Goal: Information Seeking & Learning: Understand process/instructions

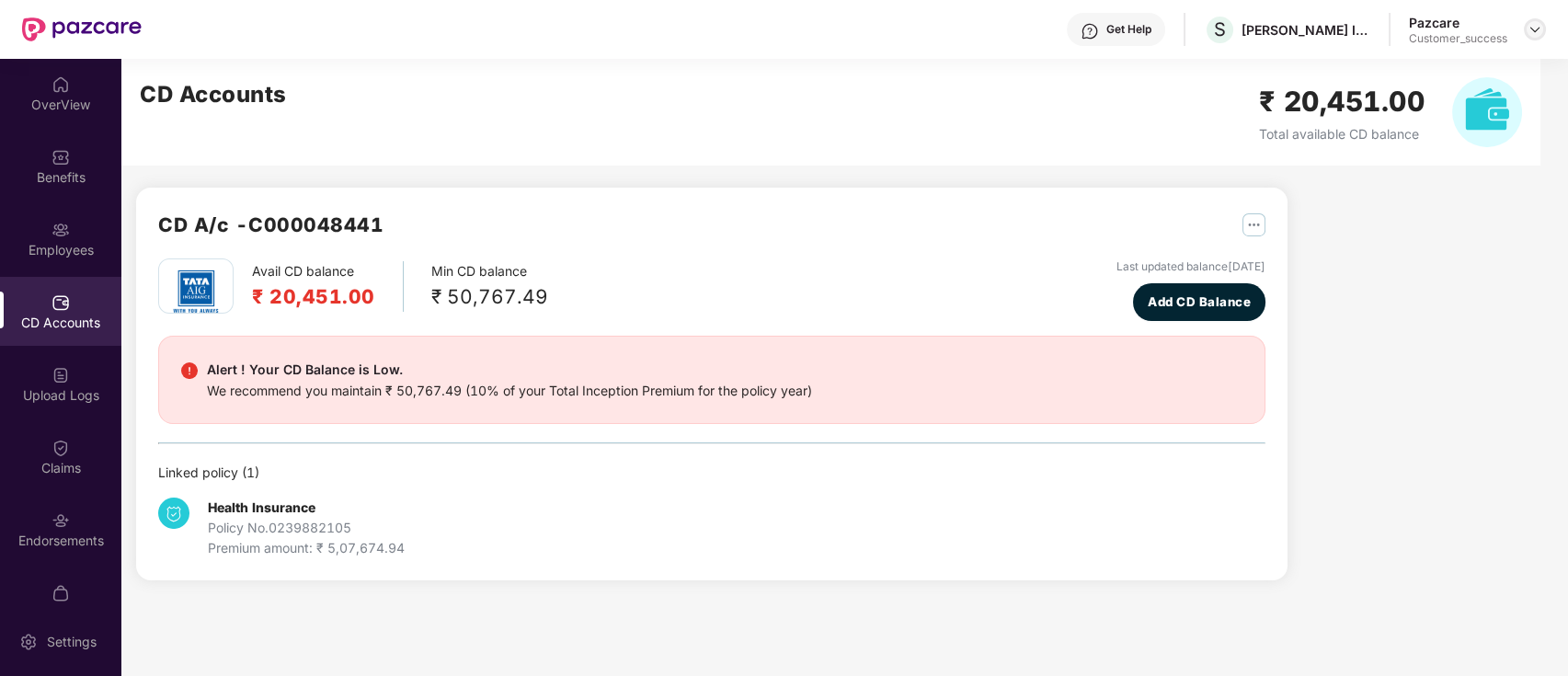
click at [1530, 25] on img at bounding box center [1535, 29] width 15 height 15
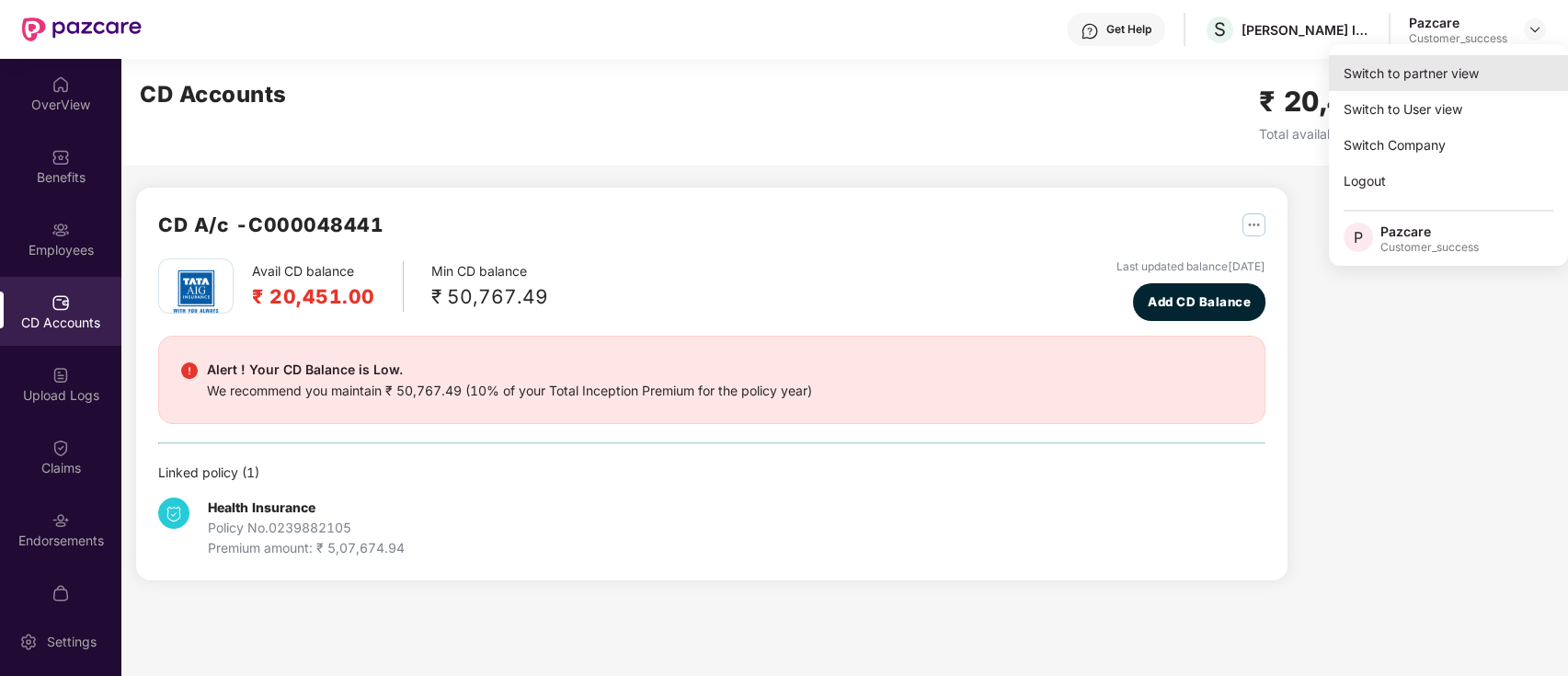
click at [1482, 72] on div "Switch to partner view" at bounding box center [1448, 73] width 239 height 36
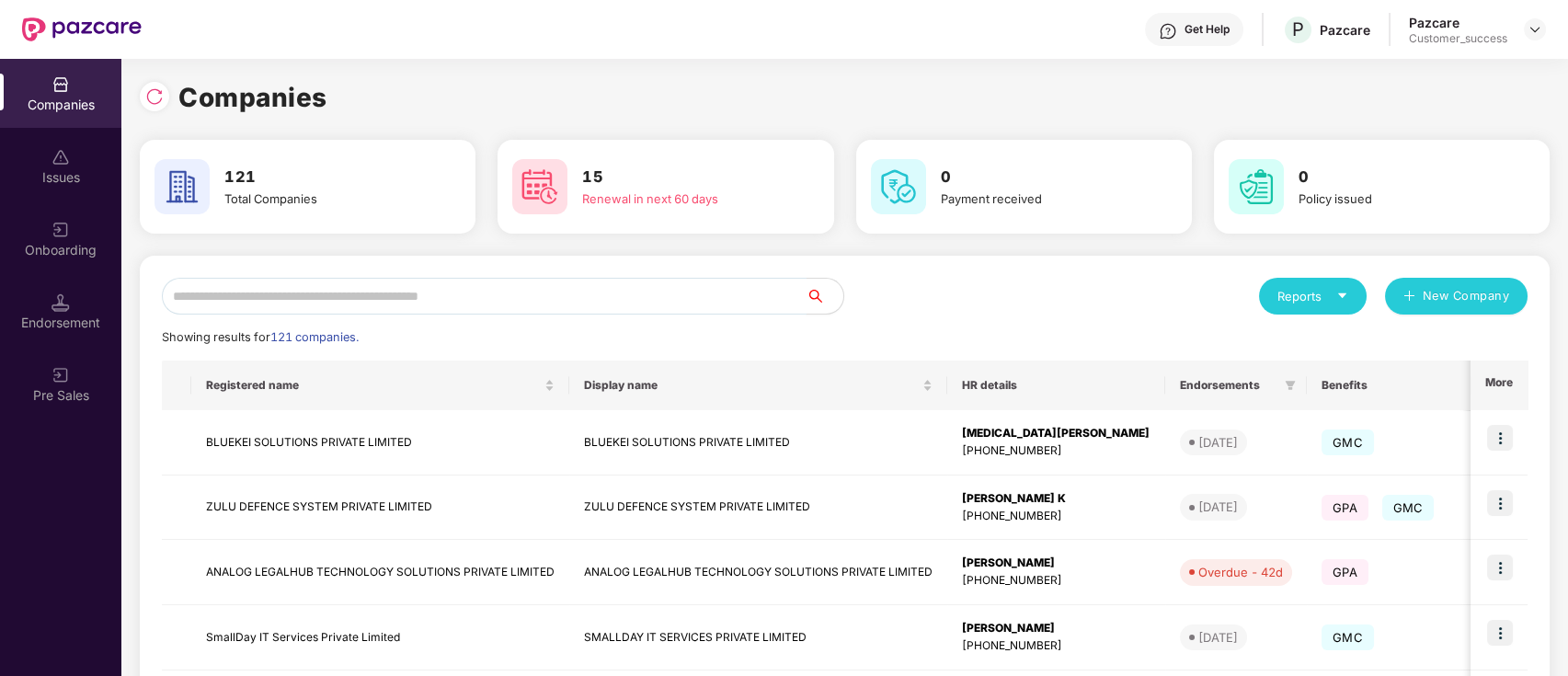
click at [655, 299] on input "text" at bounding box center [483, 296] width 645 height 37
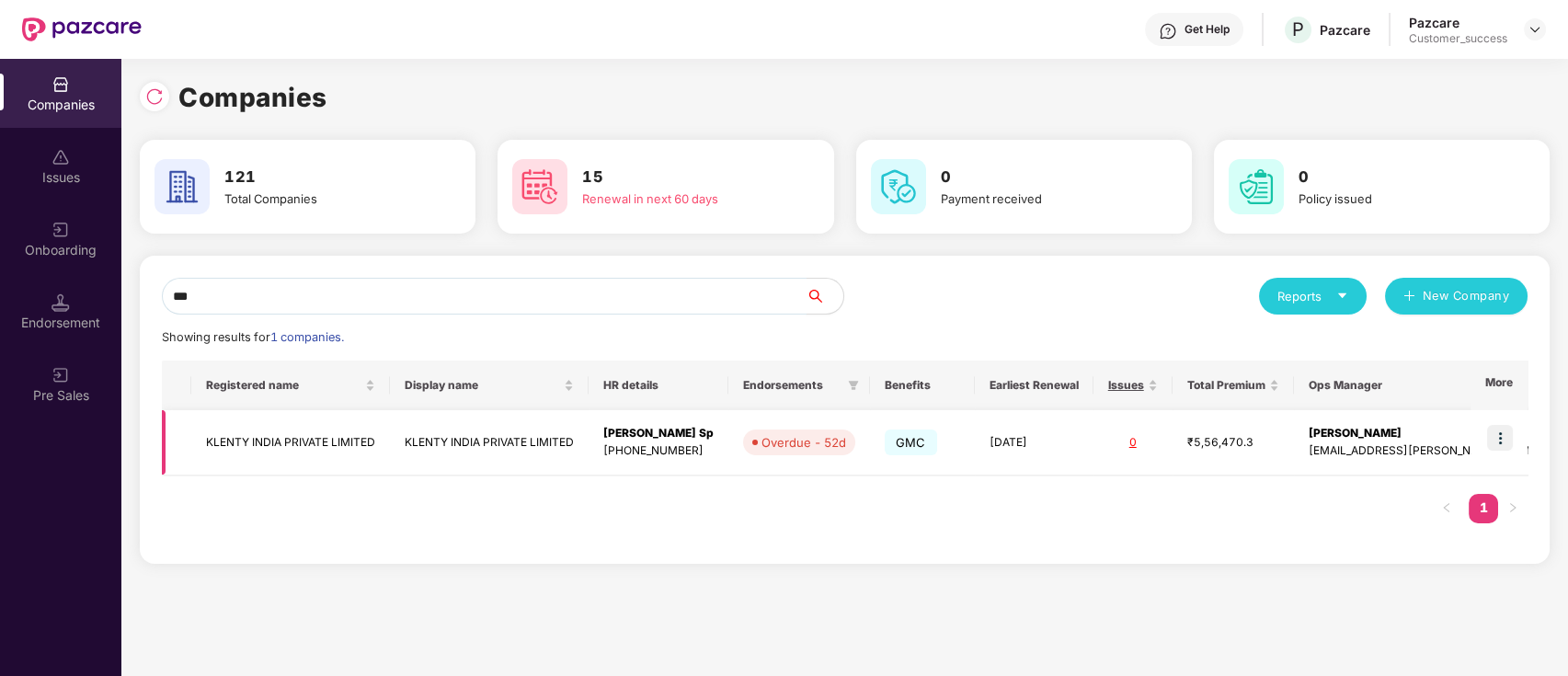
type input "***"
click at [1503, 430] on img at bounding box center [1499, 437] width 25 height 25
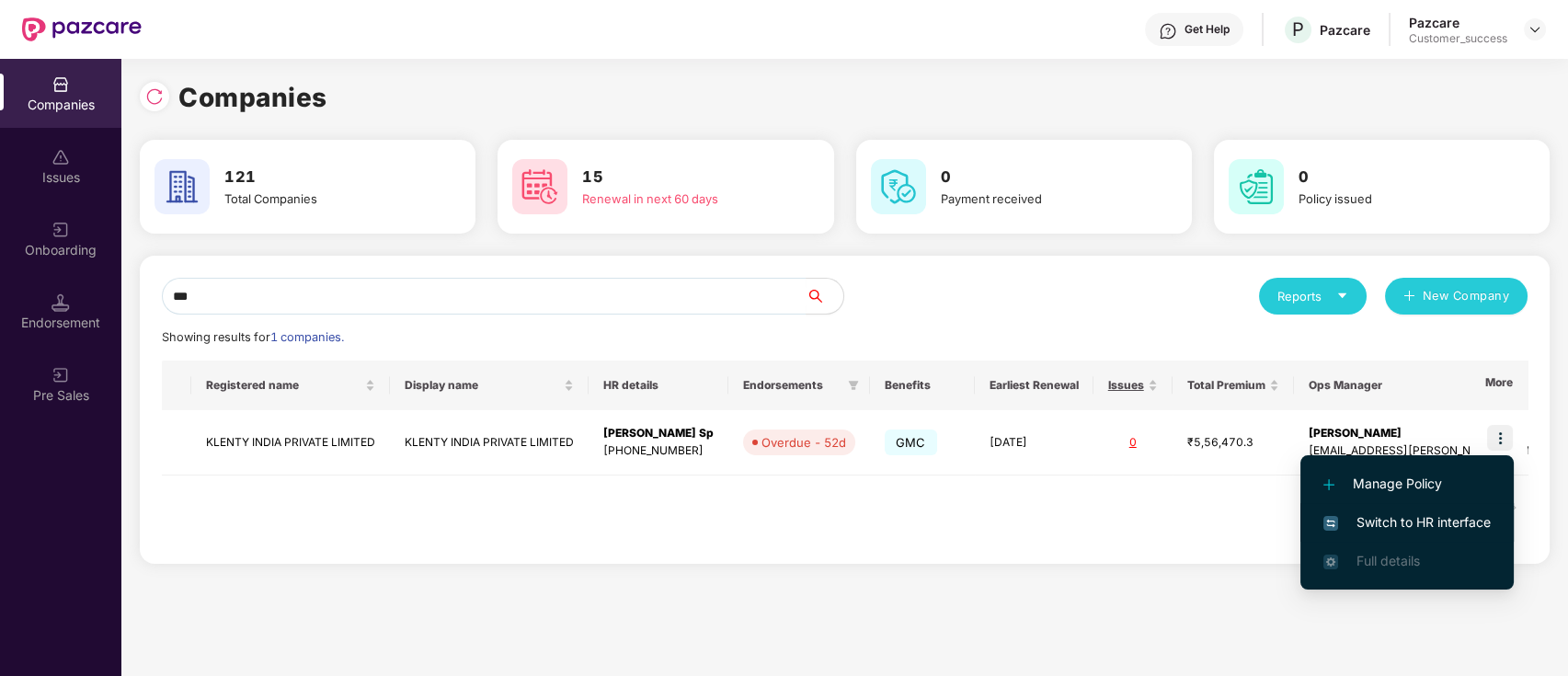
click at [1418, 509] on li "Switch to HR interface" at bounding box center [1407, 522] width 213 height 39
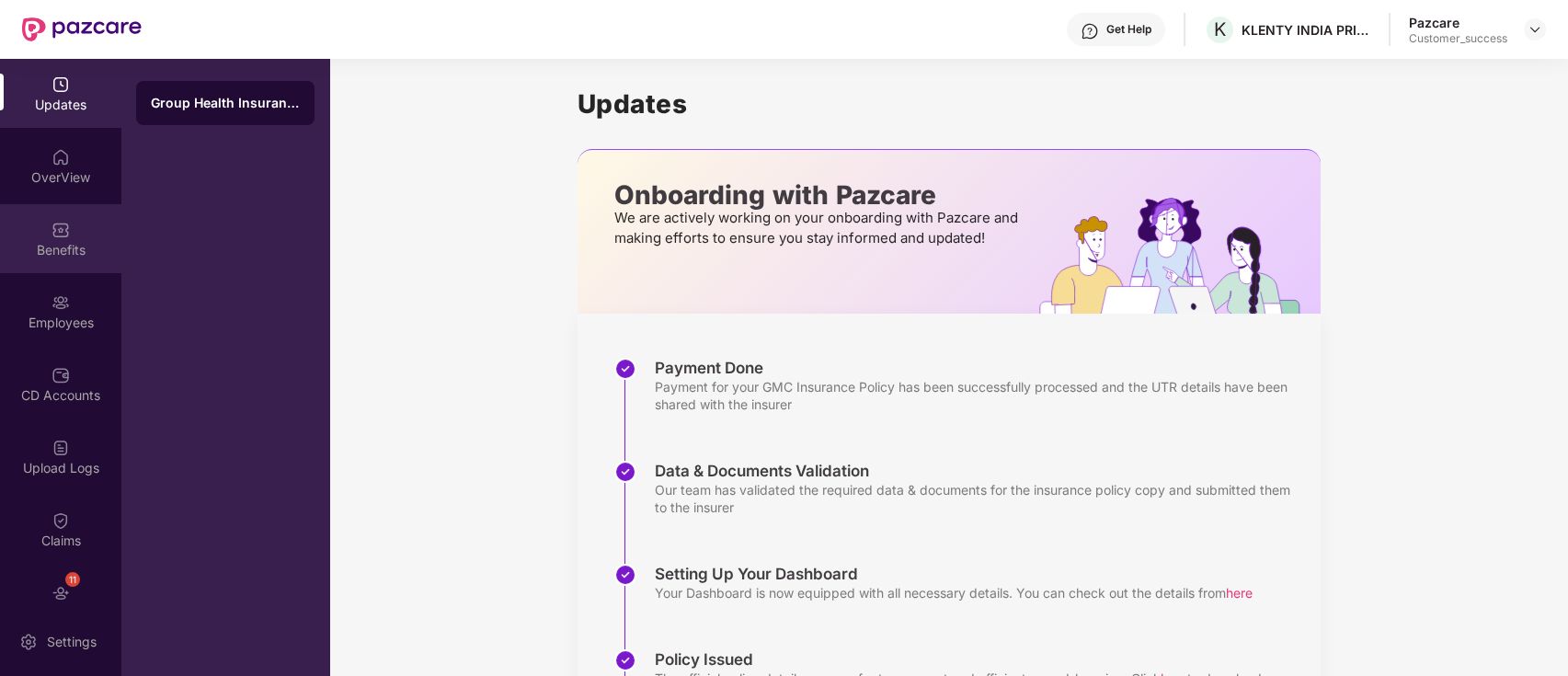
click at [40, 229] on div "Benefits" at bounding box center [60, 238] width 122 height 69
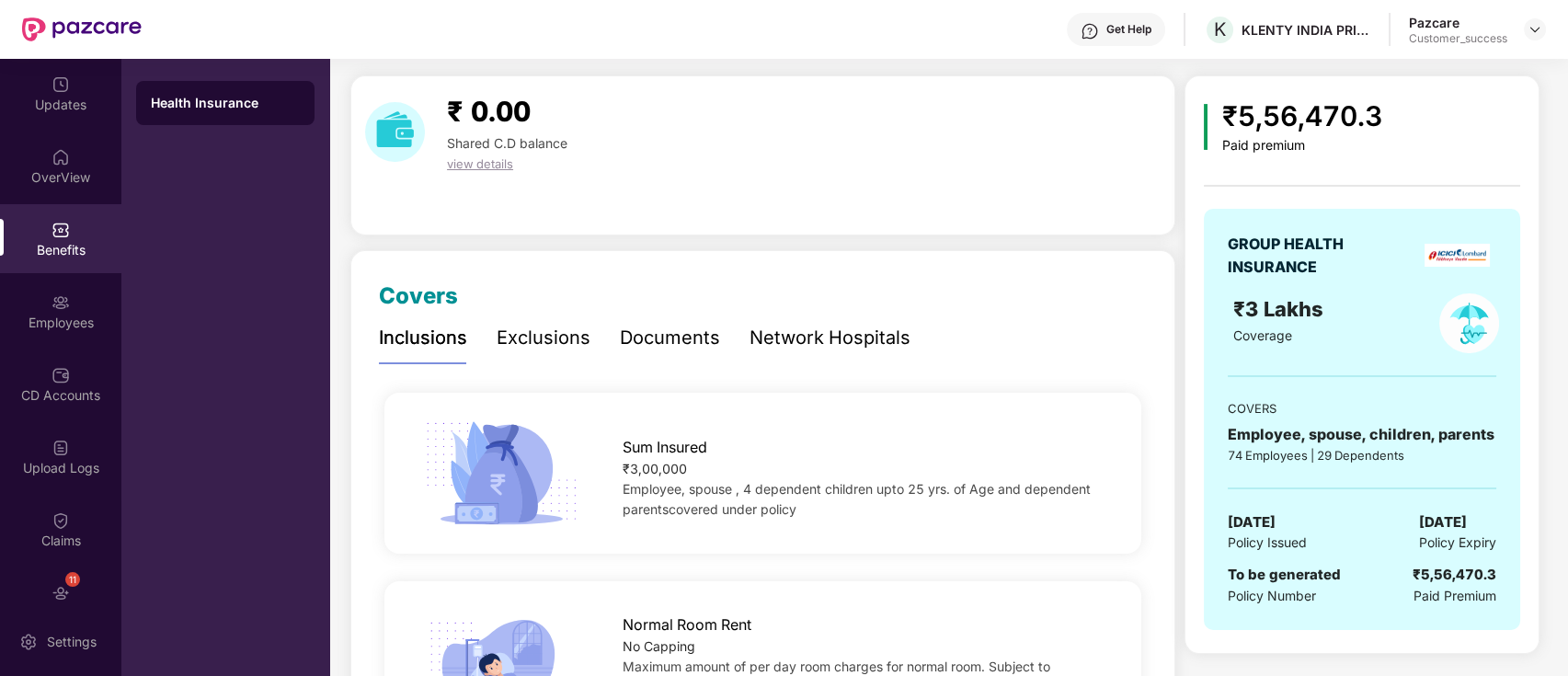
scroll to position [49, 0]
click at [684, 345] on div "Documents" at bounding box center [670, 337] width 100 height 28
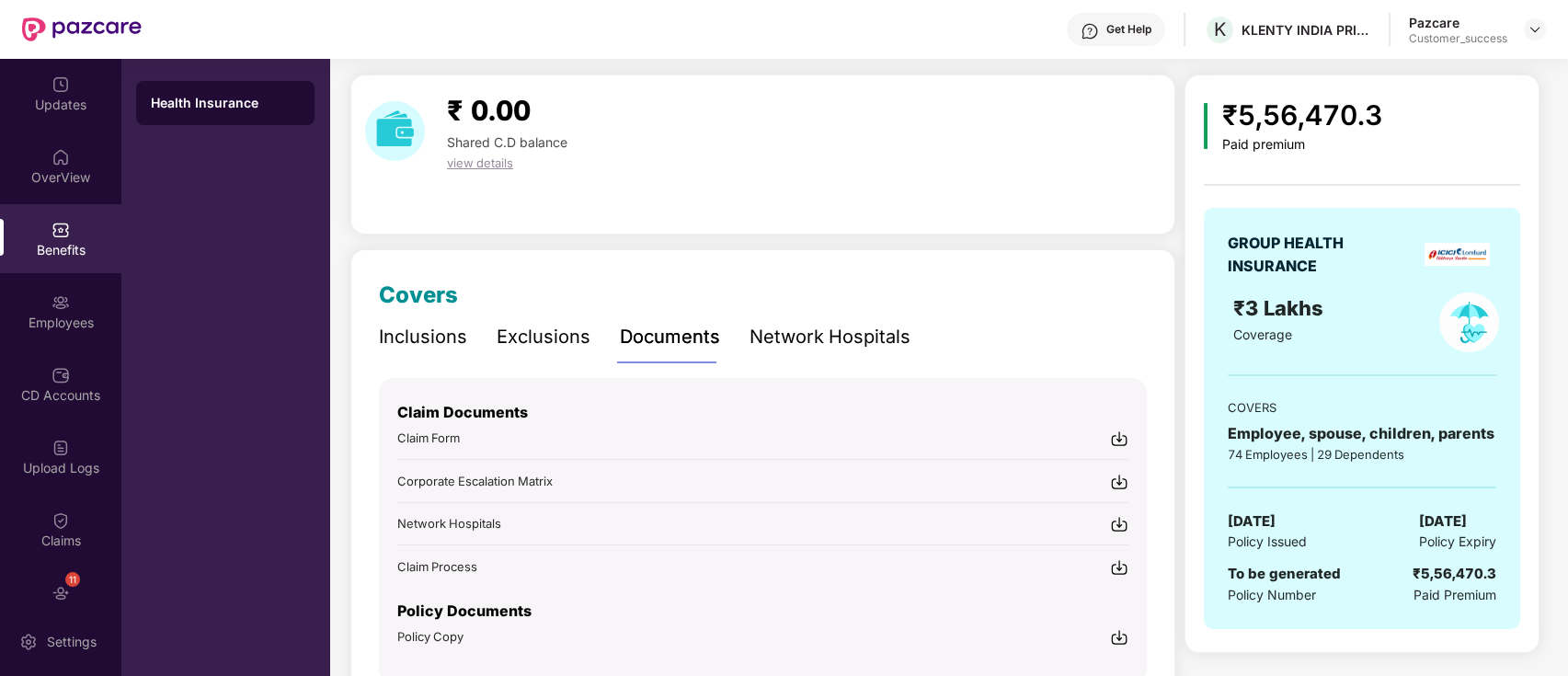
click at [684, 345] on div "Documents" at bounding box center [670, 337] width 100 height 28
click at [556, 340] on div "Exclusions" at bounding box center [543, 337] width 93 height 28
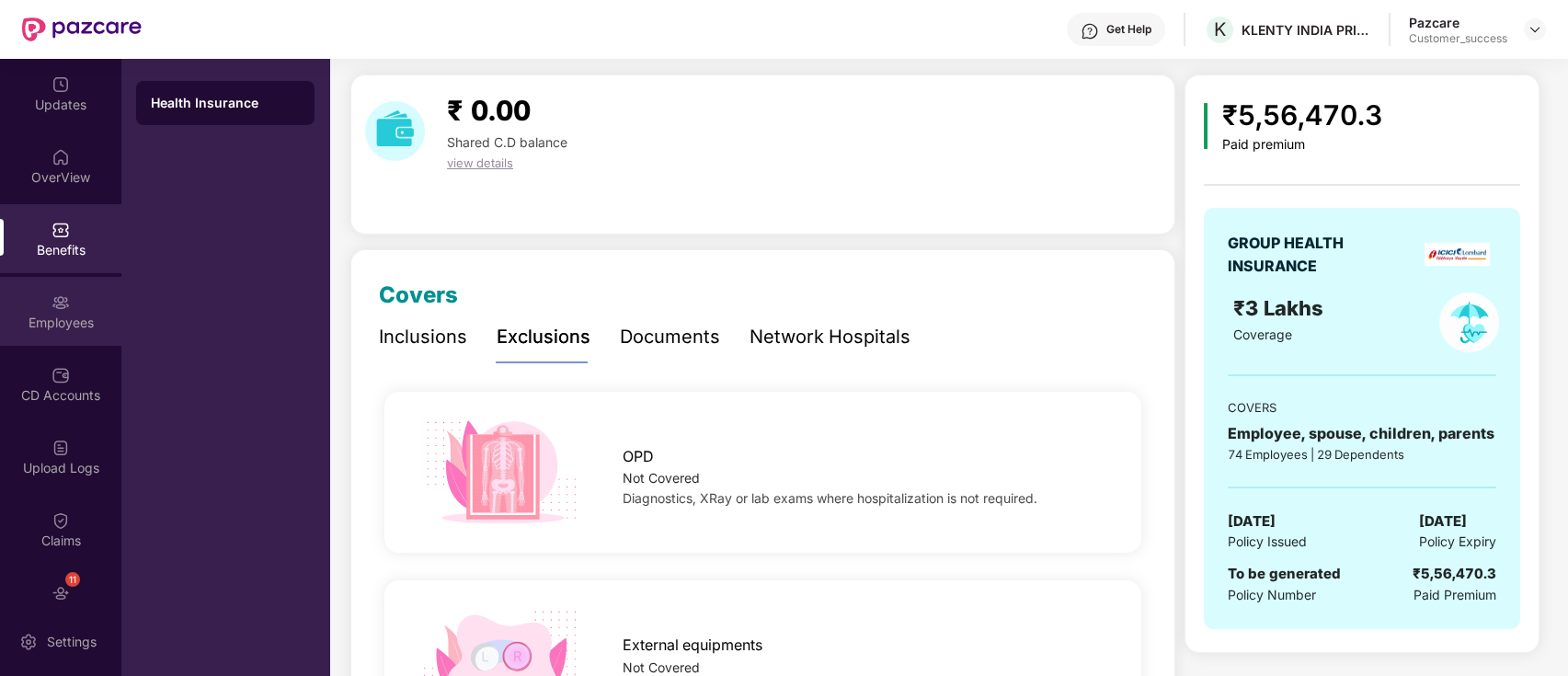
click at [89, 335] on div "Employees" at bounding box center [60, 311] width 122 height 69
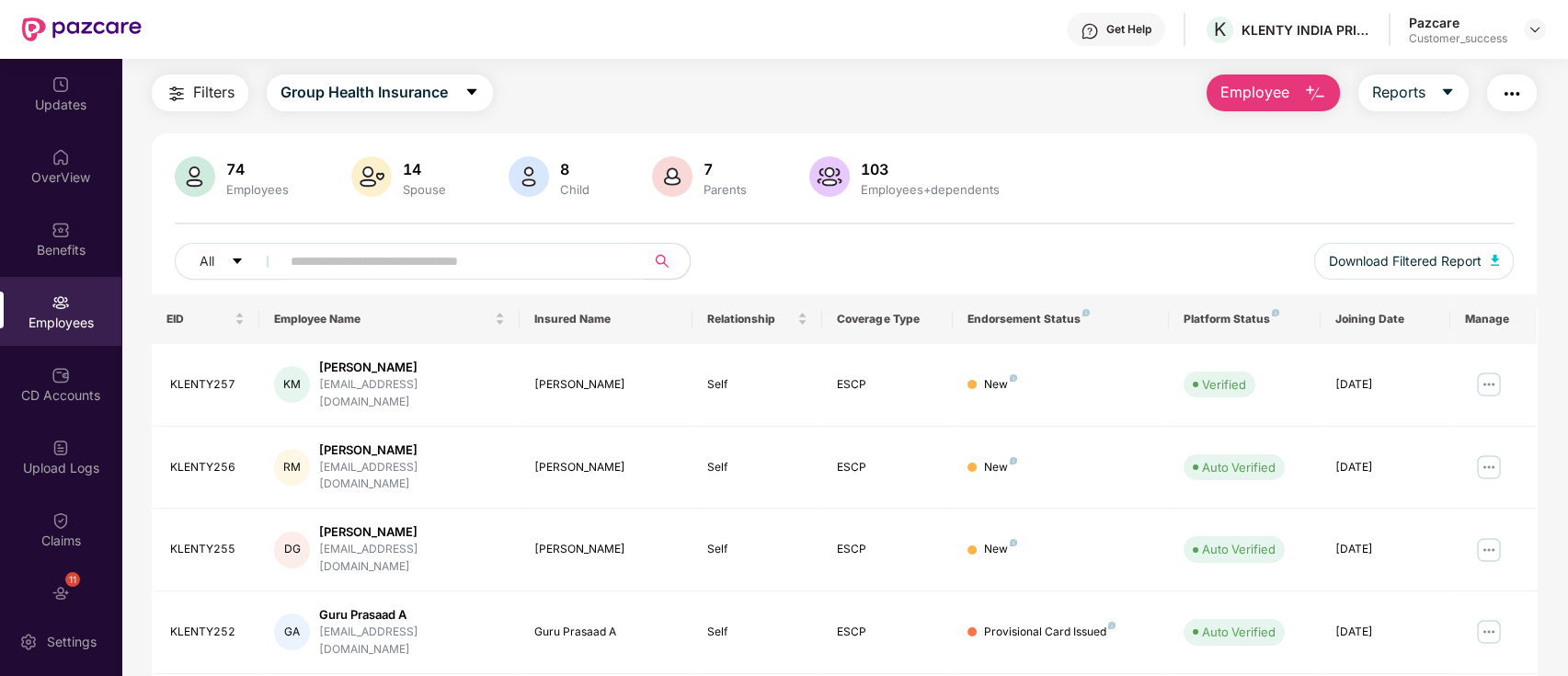
scroll to position [452, 0]
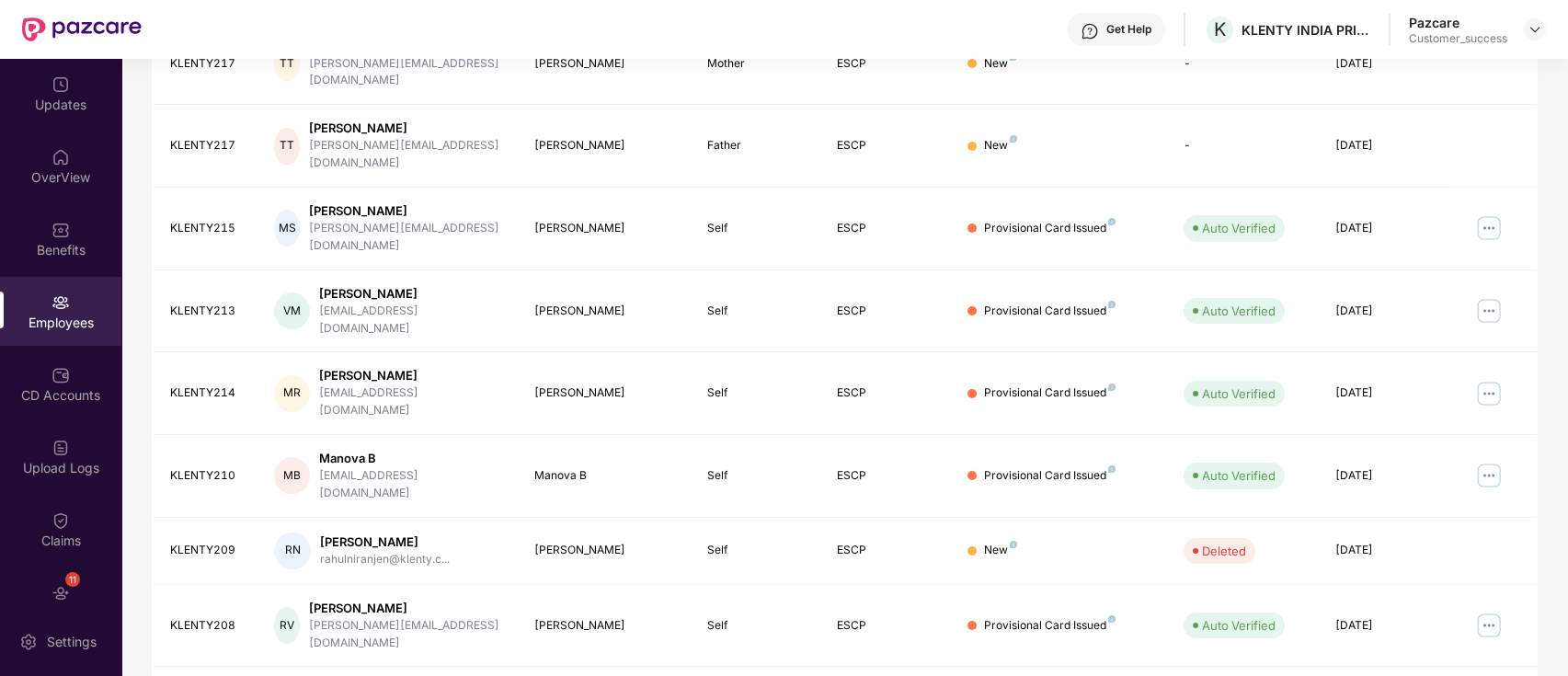
scroll to position [0, 0]
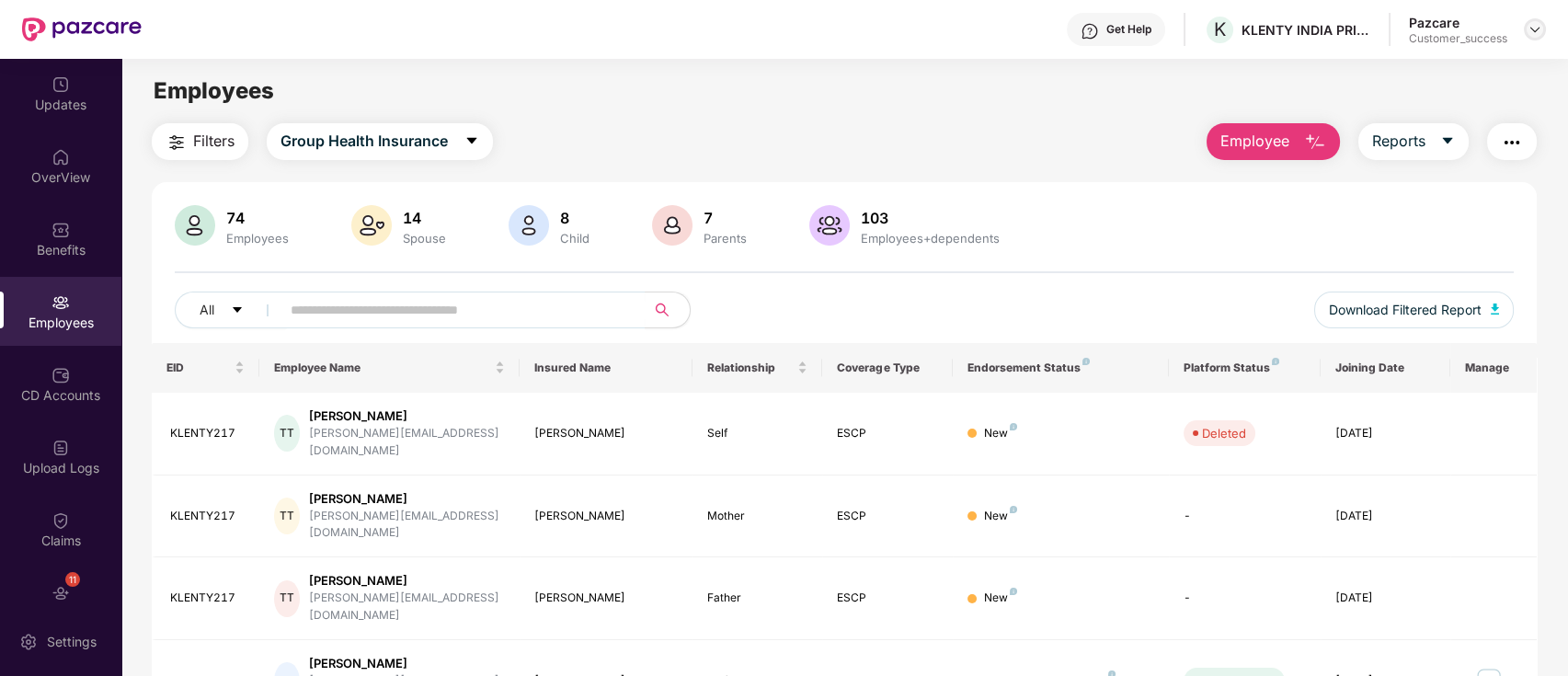
click at [1532, 29] on img at bounding box center [1535, 29] width 15 height 15
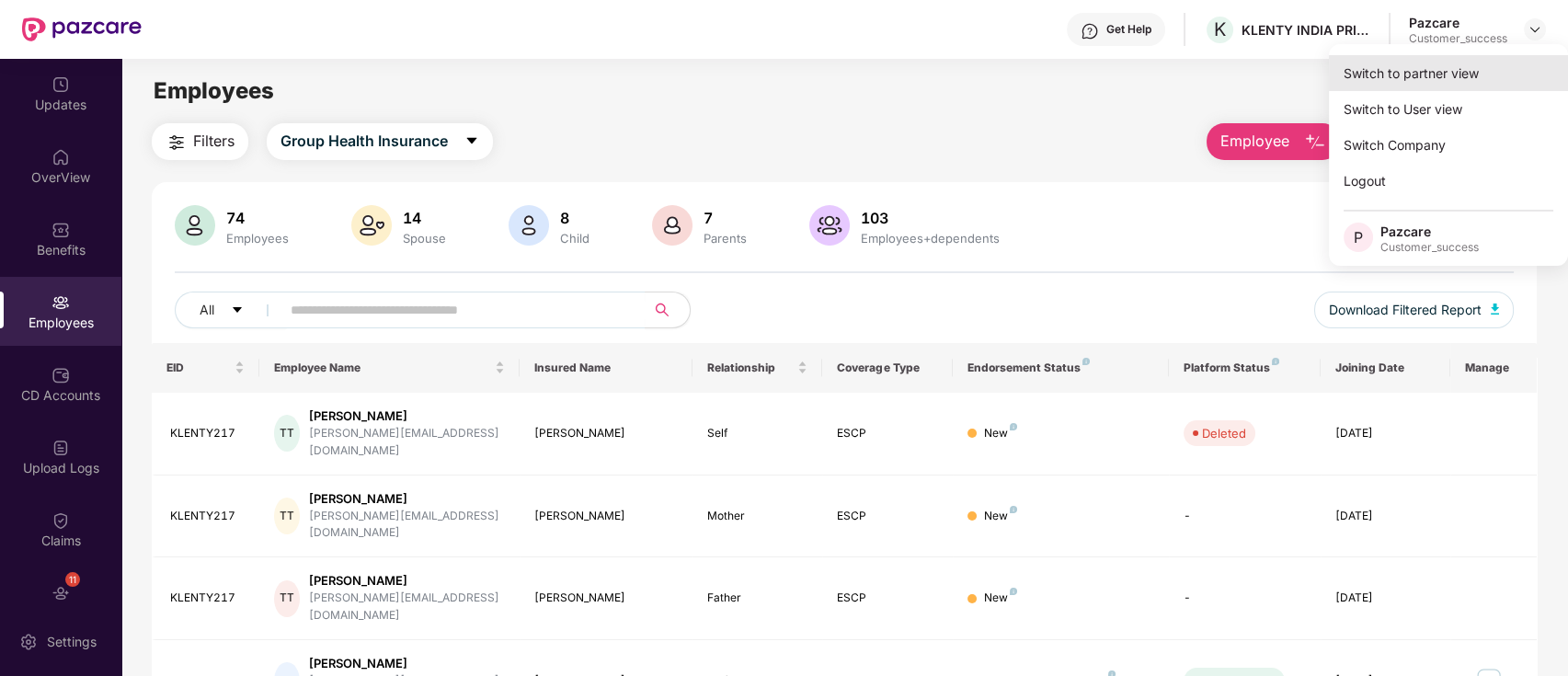
click at [1474, 55] on div "Switch to partner view" at bounding box center [1448, 73] width 239 height 36
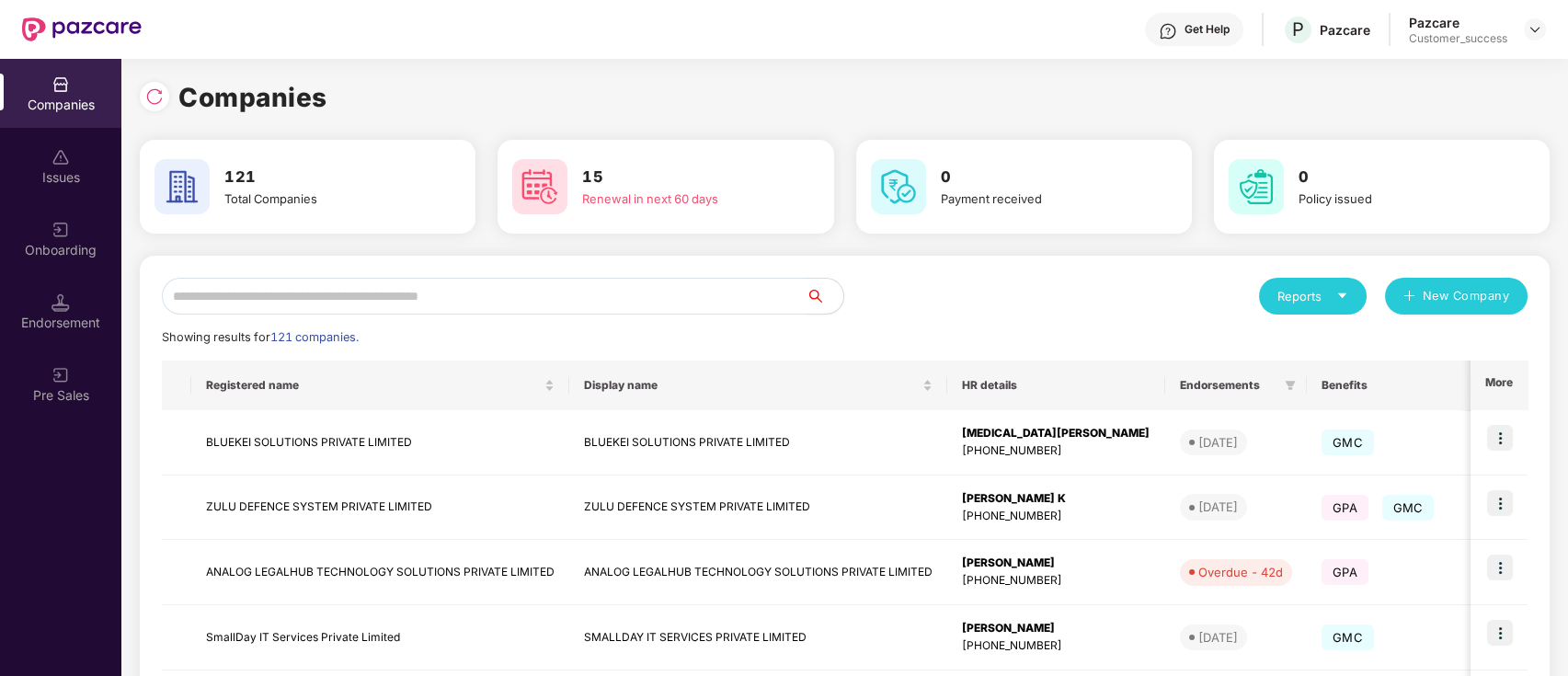
click at [481, 291] on input "text" at bounding box center [483, 296] width 645 height 37
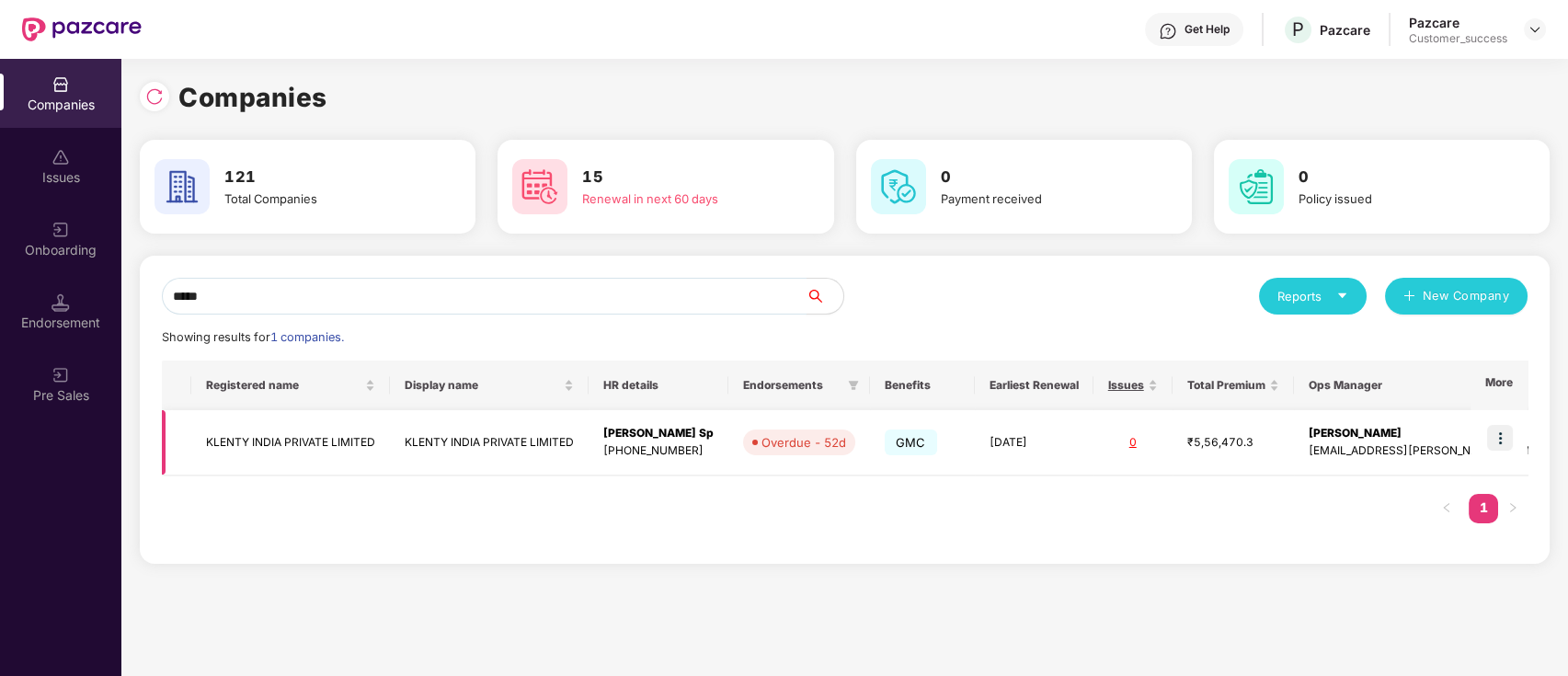
type input "*****"
click at [278, 437] on td "KLENTY INDIA PRIVATE LIMITED" at bounding box center [291, 442] width 198 height 65
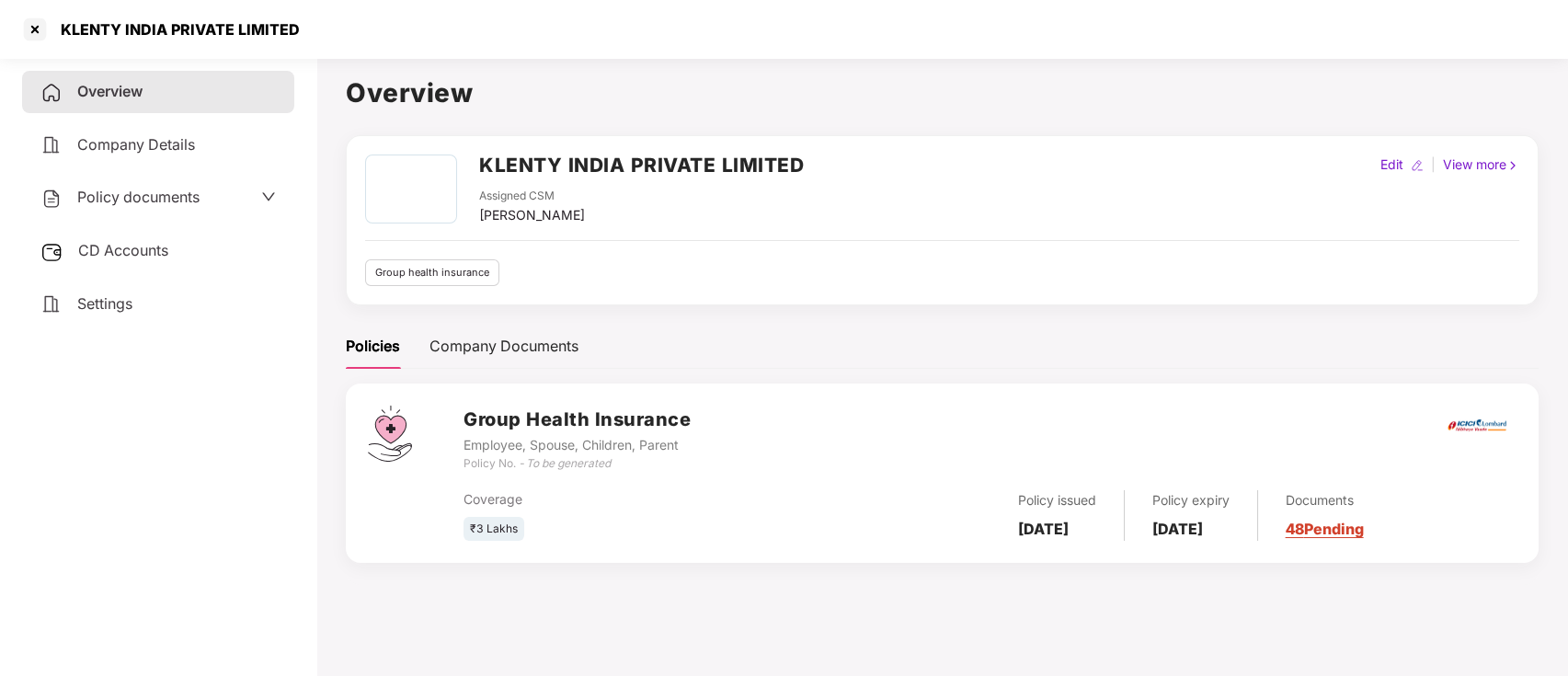
click at [131, 194] on span "Policy documents" at bounding box center [139, 196] width 123 height 18
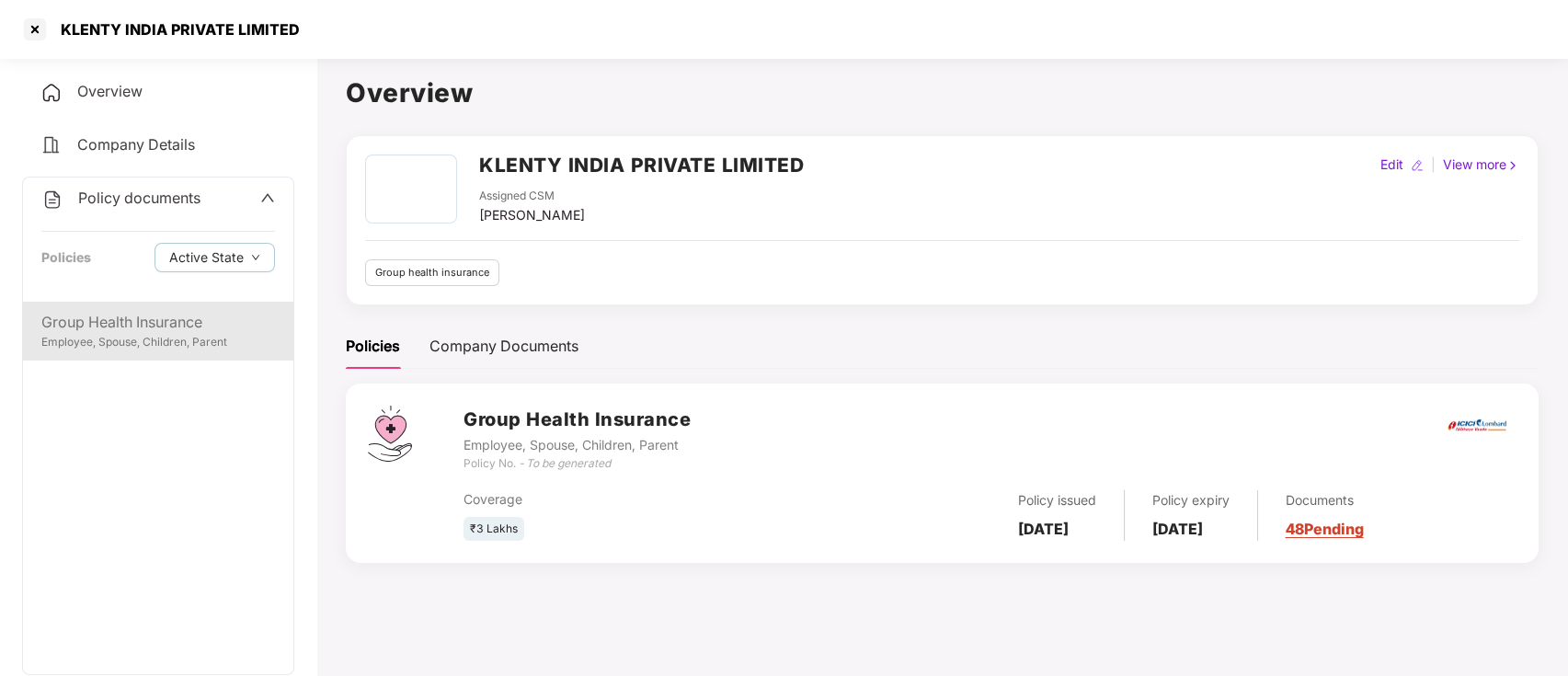
click at [126, 332] on div "Group Health Insurance" at bounding box center [158, 322] width 233 height 23
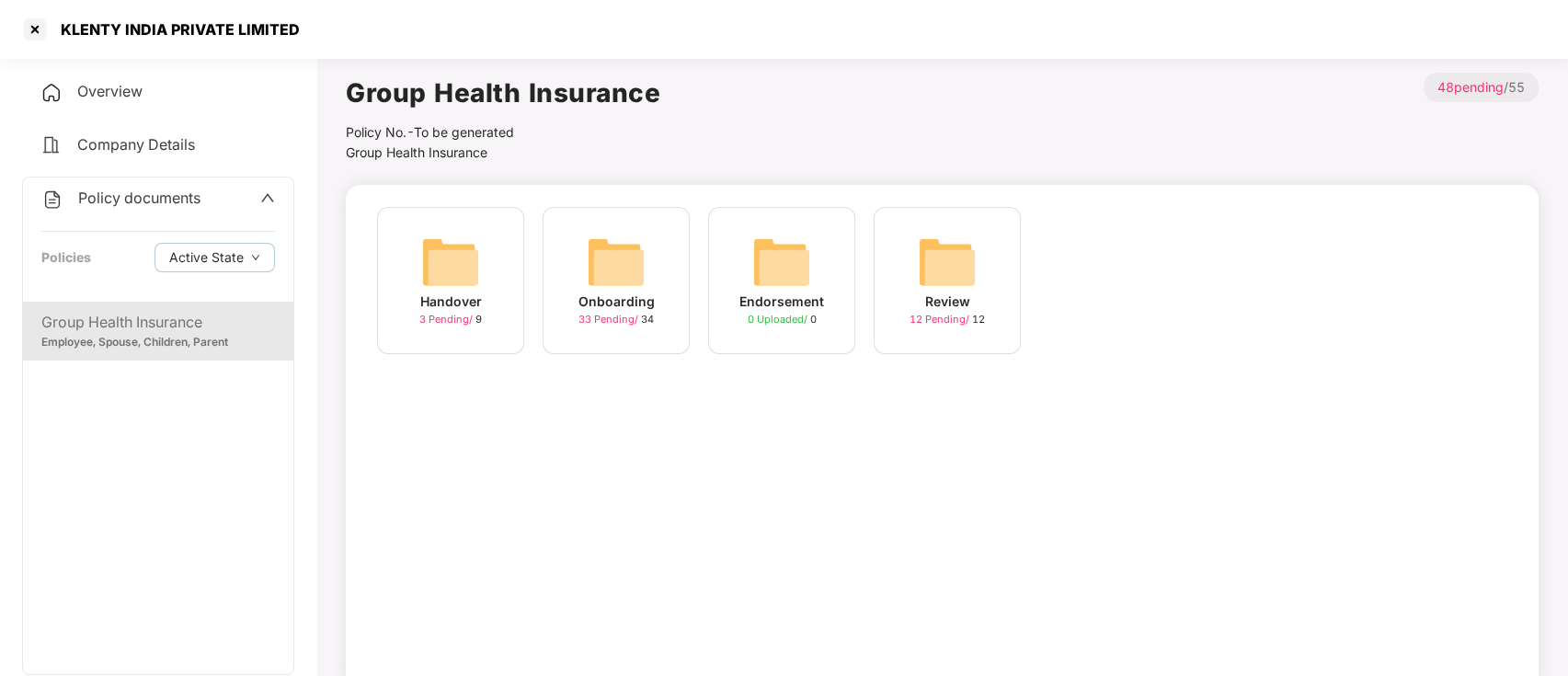
click at [618, 305] on div "Onboarding" at bounding box center [616, 301] width 76 height 20
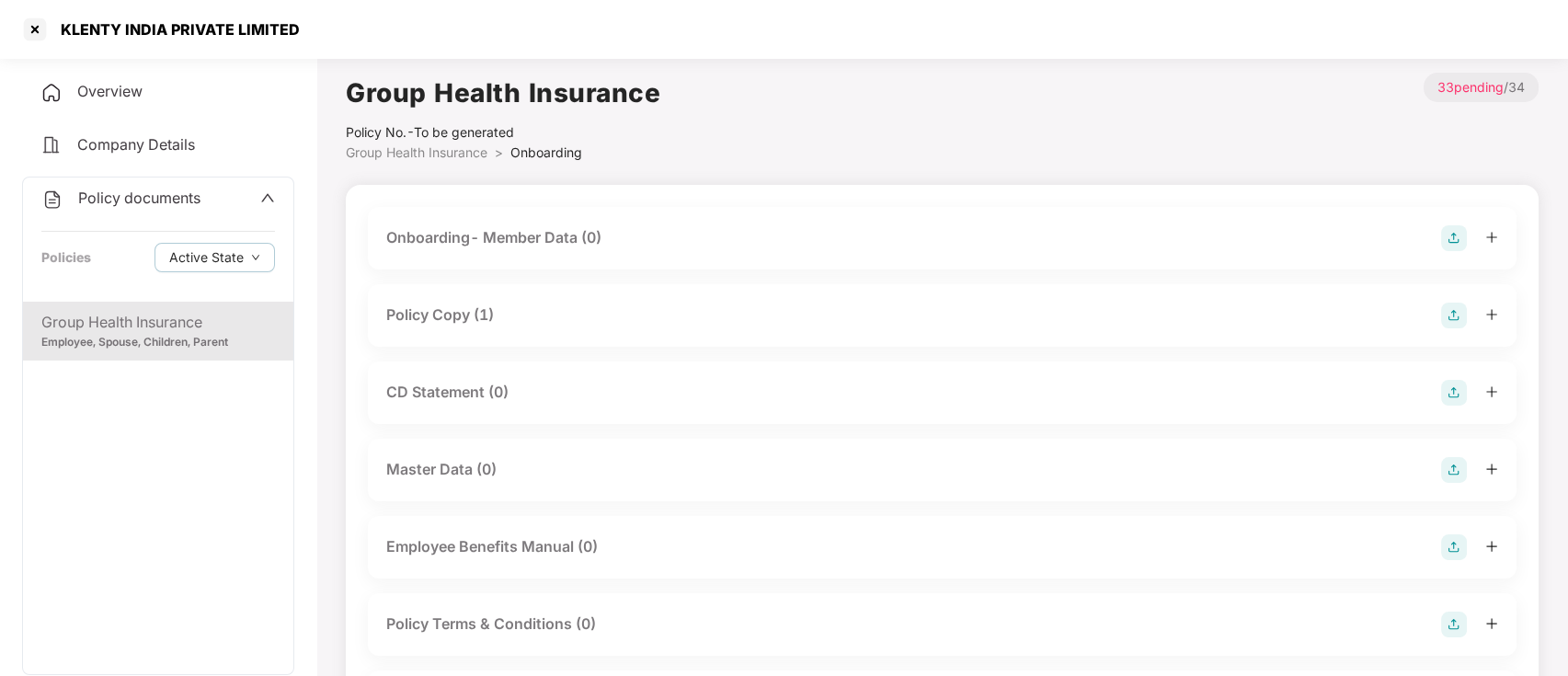
click at [523, 296] on div "Policy Copy (1)" at bounding box center [942, 315] width 1149 height 62
click at [520, 305] on div "Policy Copy (1)" at bounding box center [942, 314] width 1112 height 25
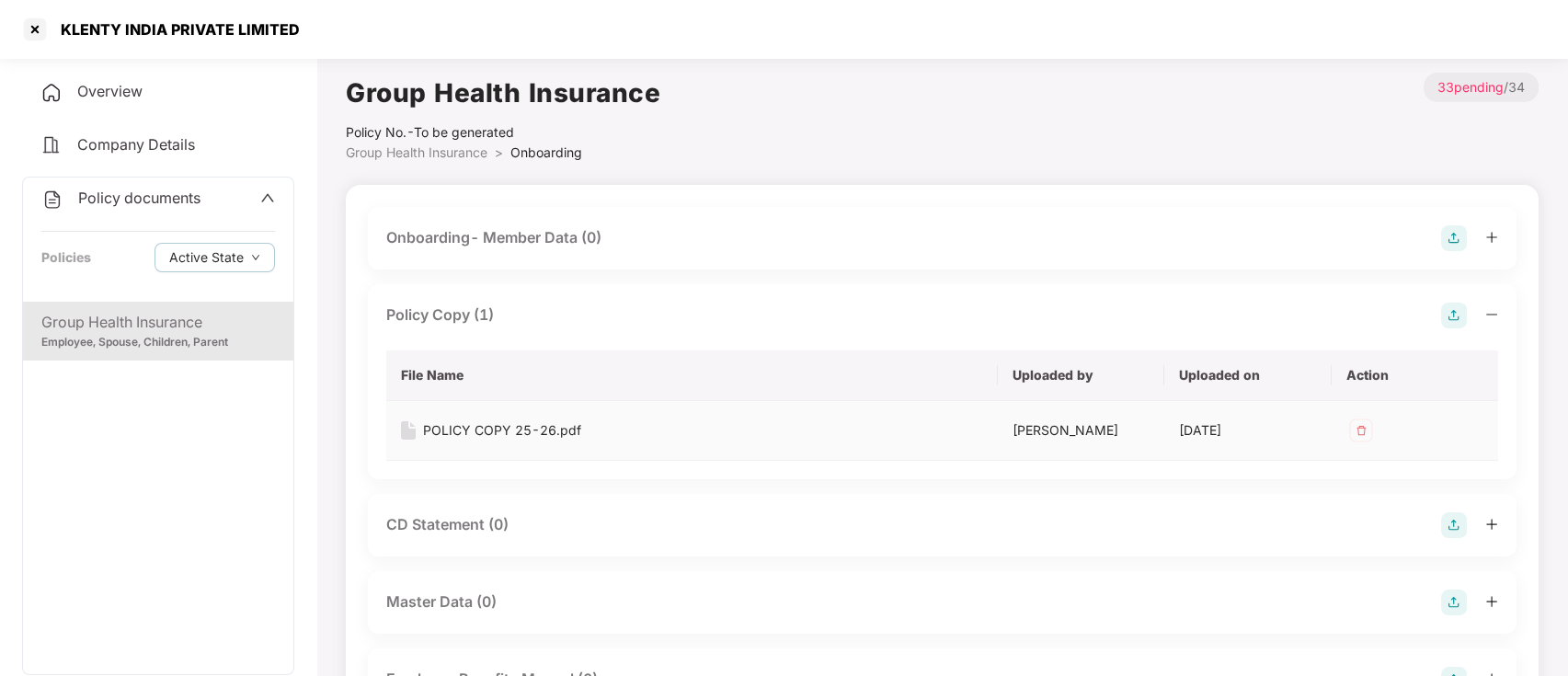
click at [514, 425] on div "POLICY COPY 25-26.pdf" at bounding box center [502, 430] width 159 height 20
click at [26, 25] on div at bounding box center [34, 29] width 29 height 29
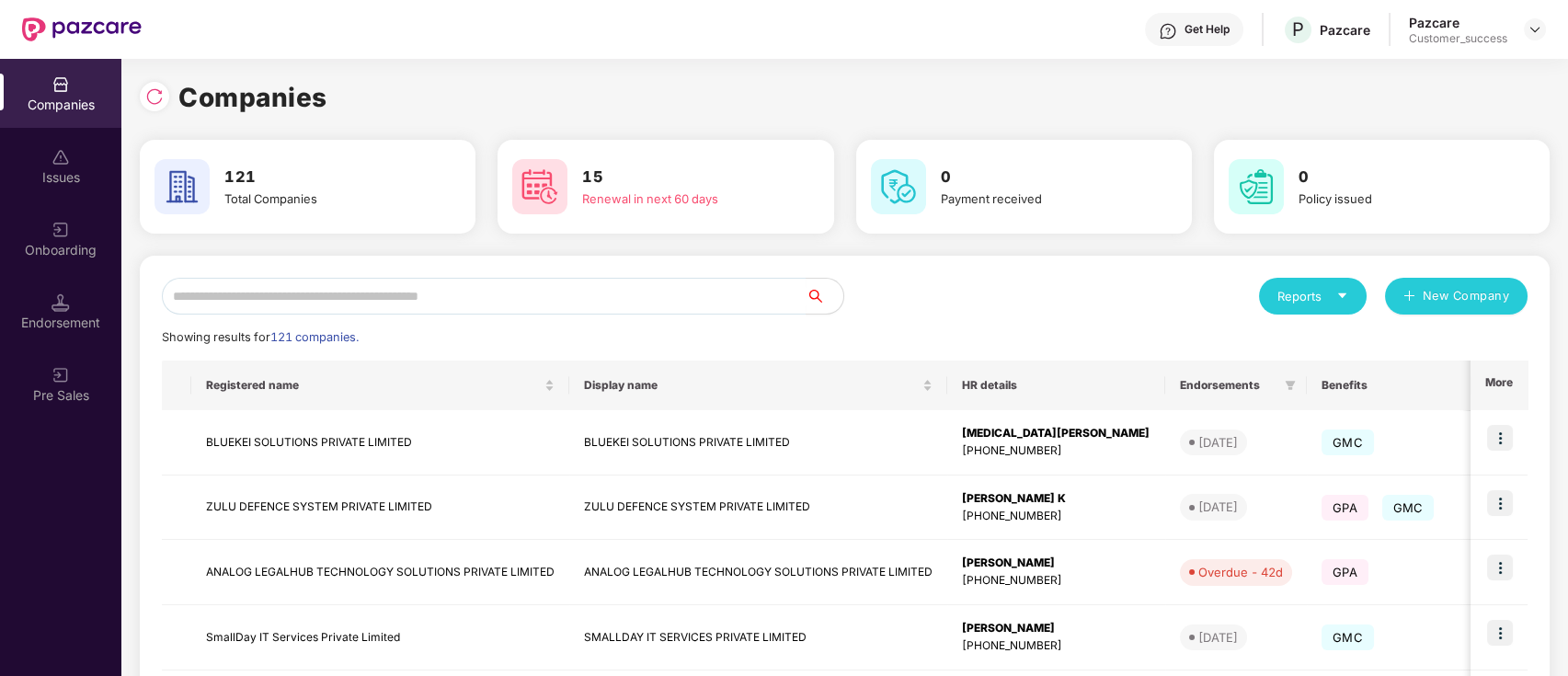
click at [1206, 19] on div "Get Help" at bounding box center [1194, 29] width 98 height 33
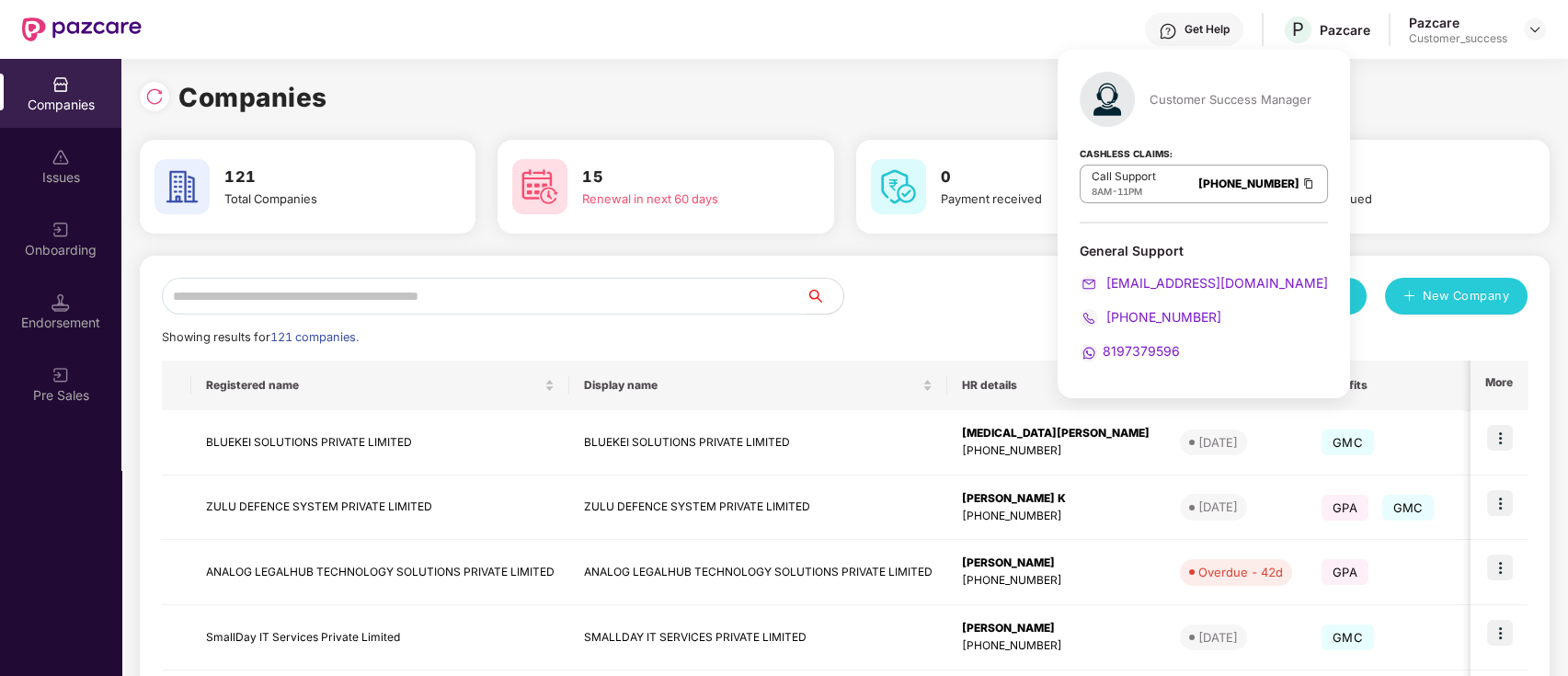
click at [1301, 181] on img at bounding box center [1308, 183] width 15 height 16
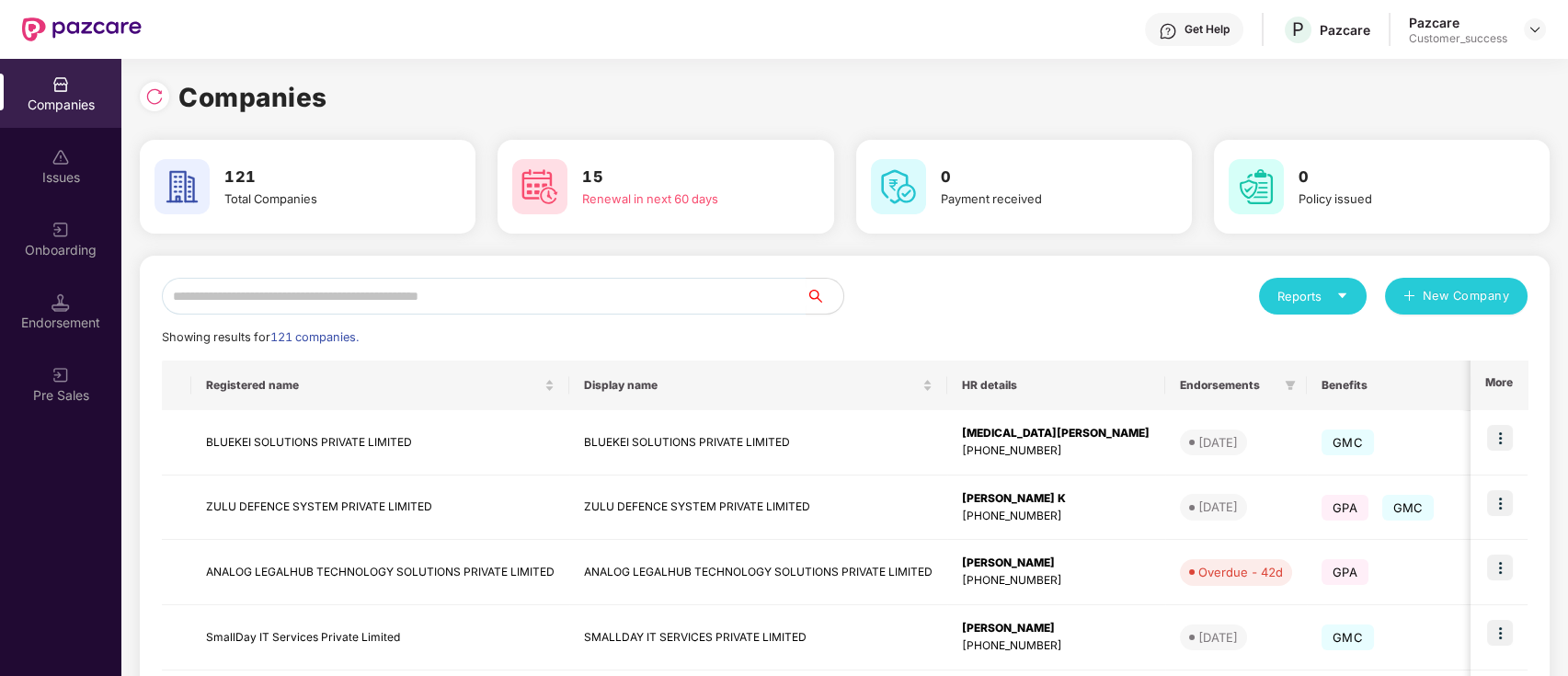
click at [334, 291] on input "text" at bounding box center [483, 296] width 645 height 37
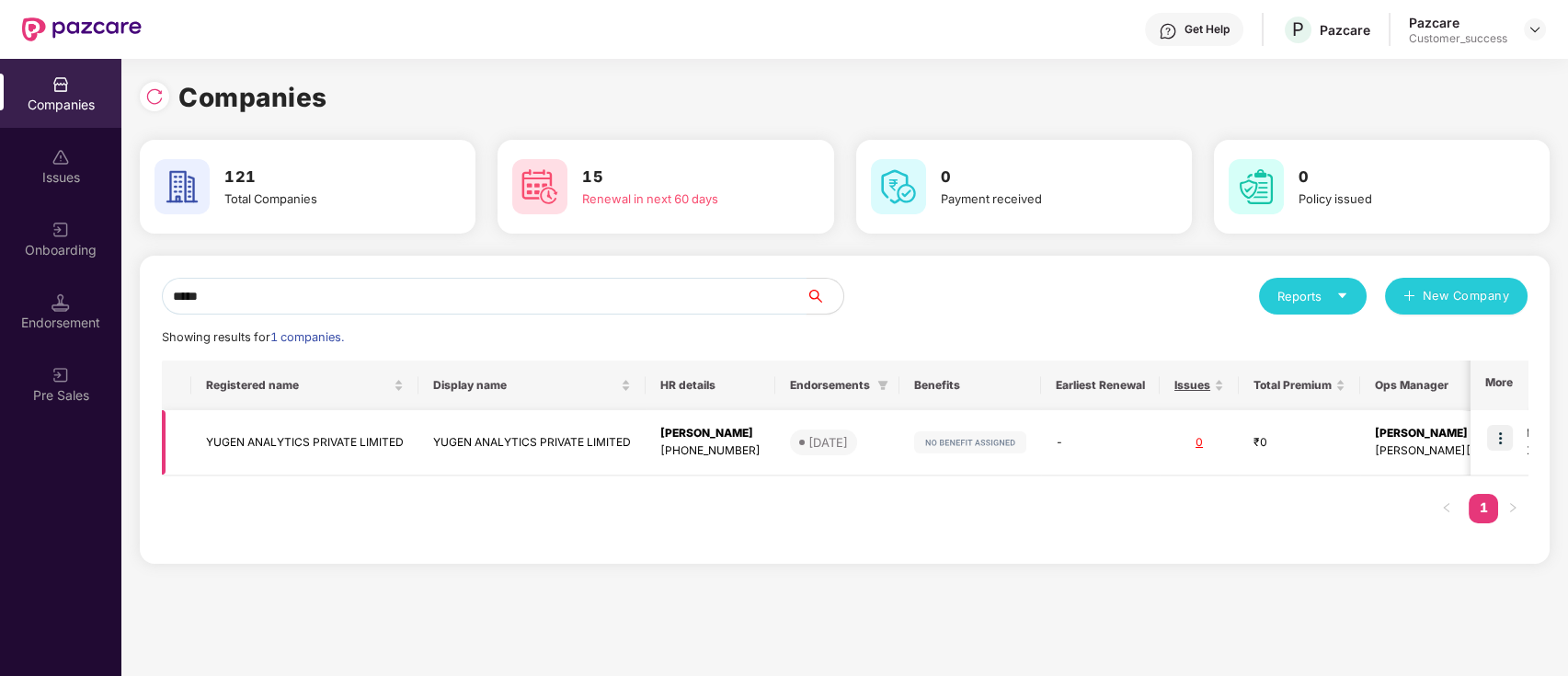
type input "*****"
click at [1496, 434] on img at bounding box center [1499, 437] width 25 height 25
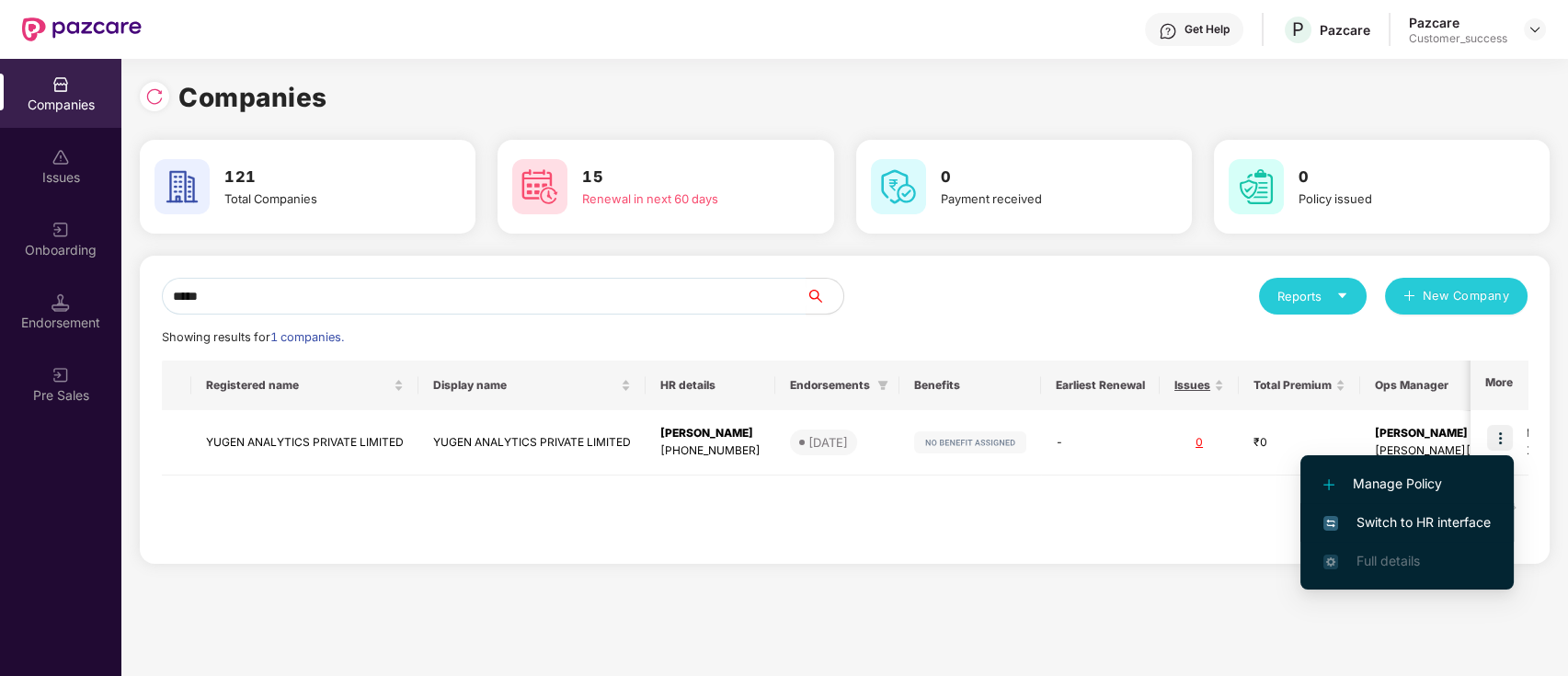
click at [1393, 514] on span "Switch to HR interface" at bounding box center [1407, 522] width 167 height 20
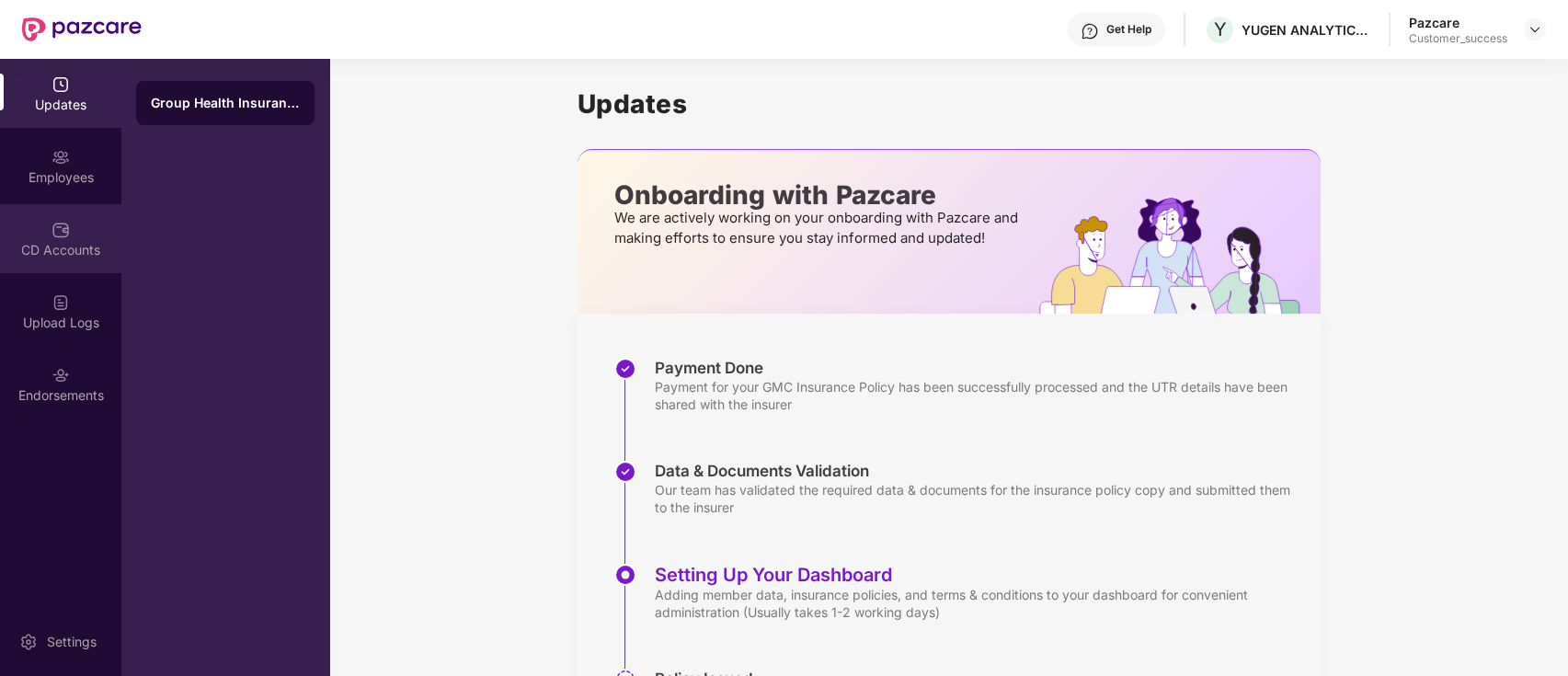
click at [83, 235] on div "CD Accounts" at bounding box center [60, 238] width 122 height 69
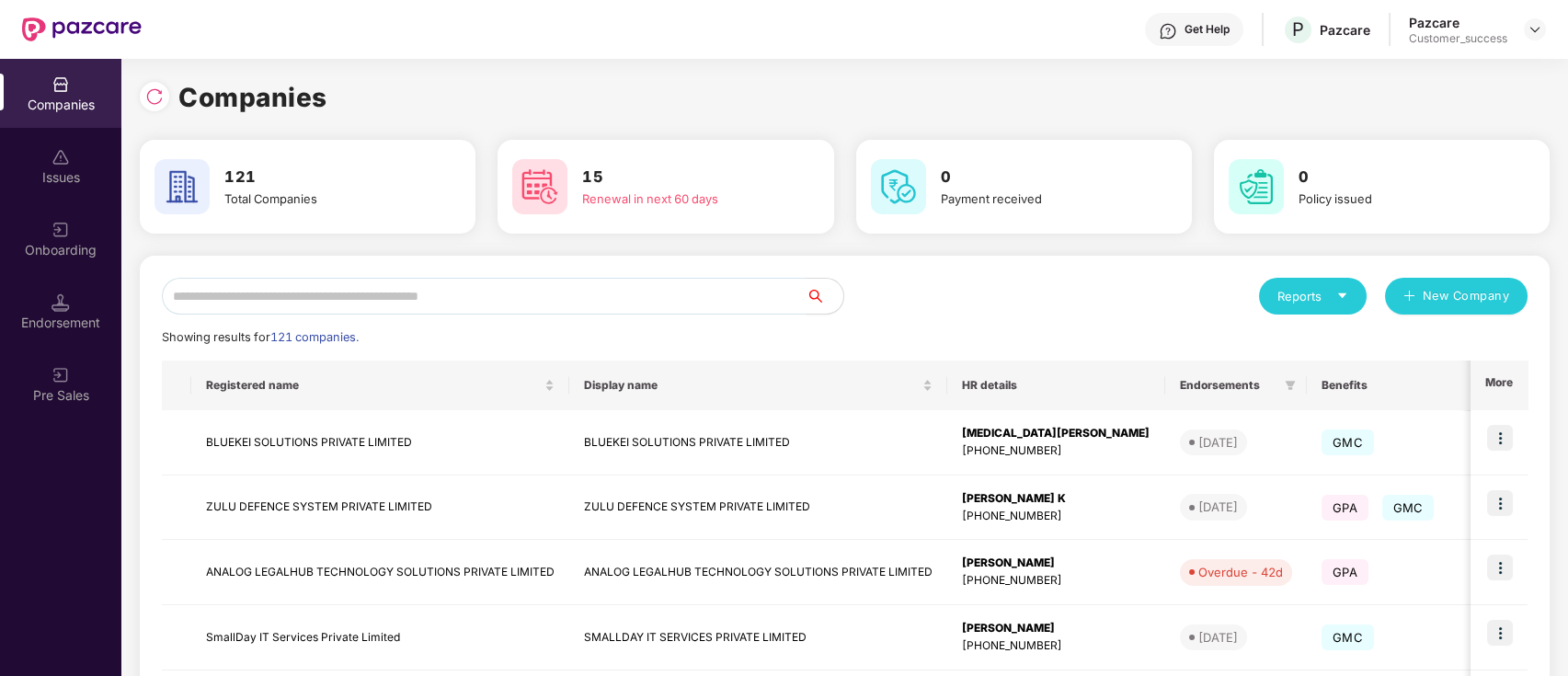
click at [414, 308] on input "text" at bounding box center [483, 296] width 645 height 37
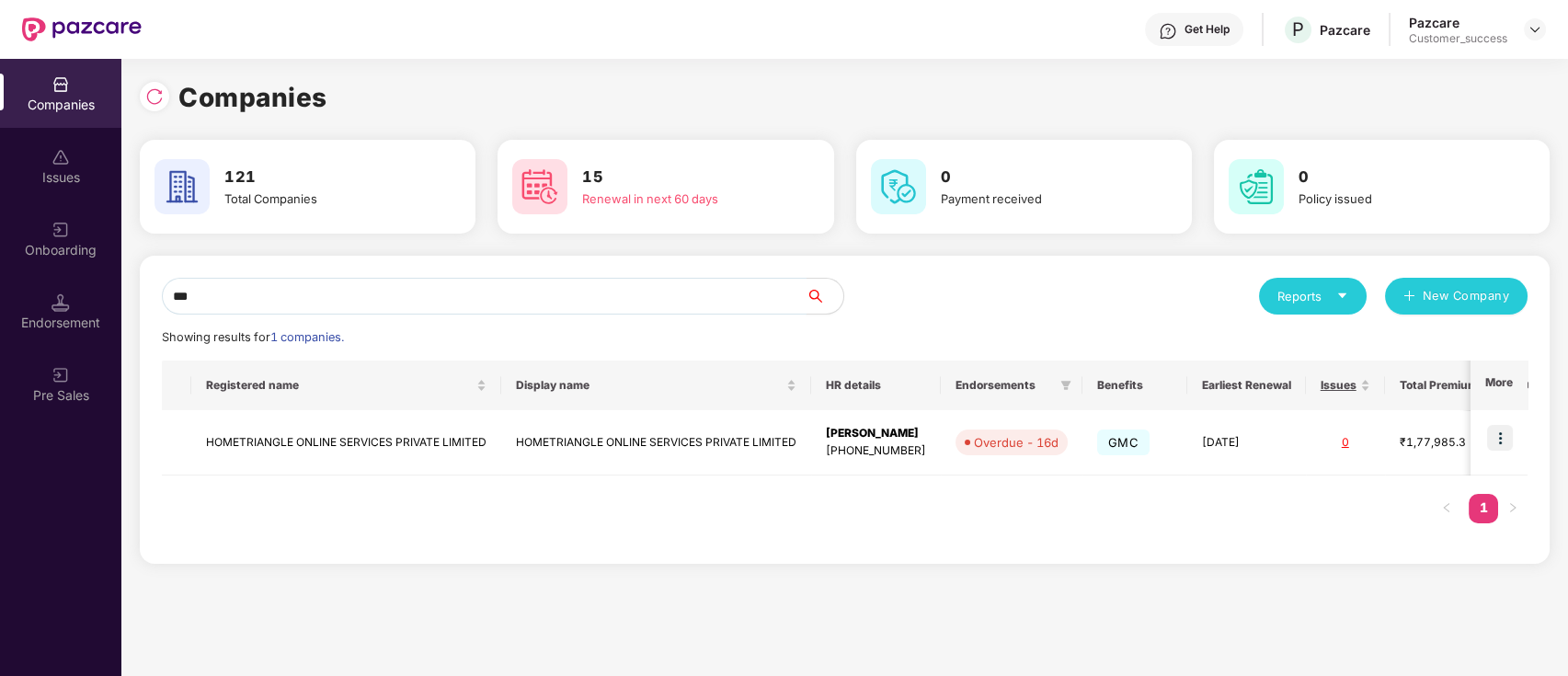
type input "****"
click at [421, 292] on input "****" at bounding box center [483, 296] width 645 height 37
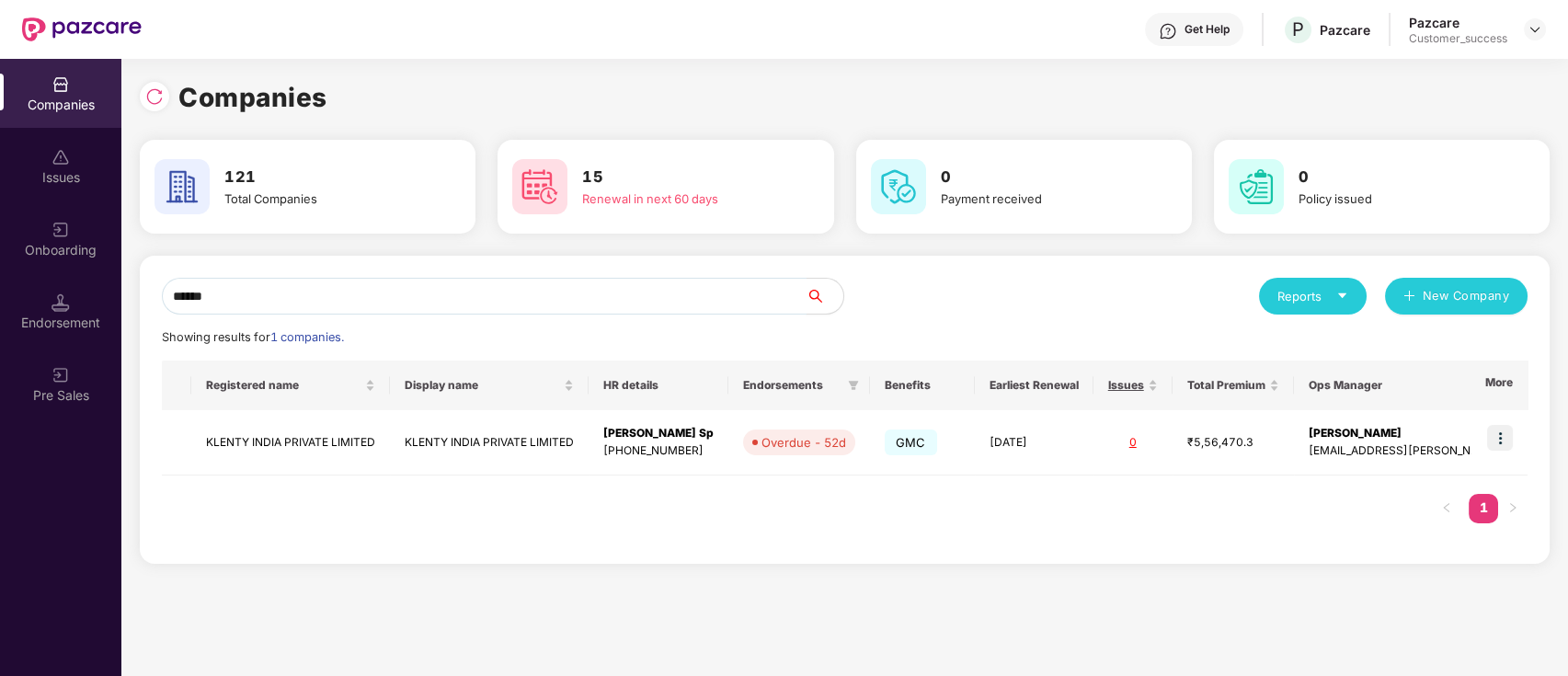
type input "******"
